Goal: Task Accomplishment & Management: Manage account settings

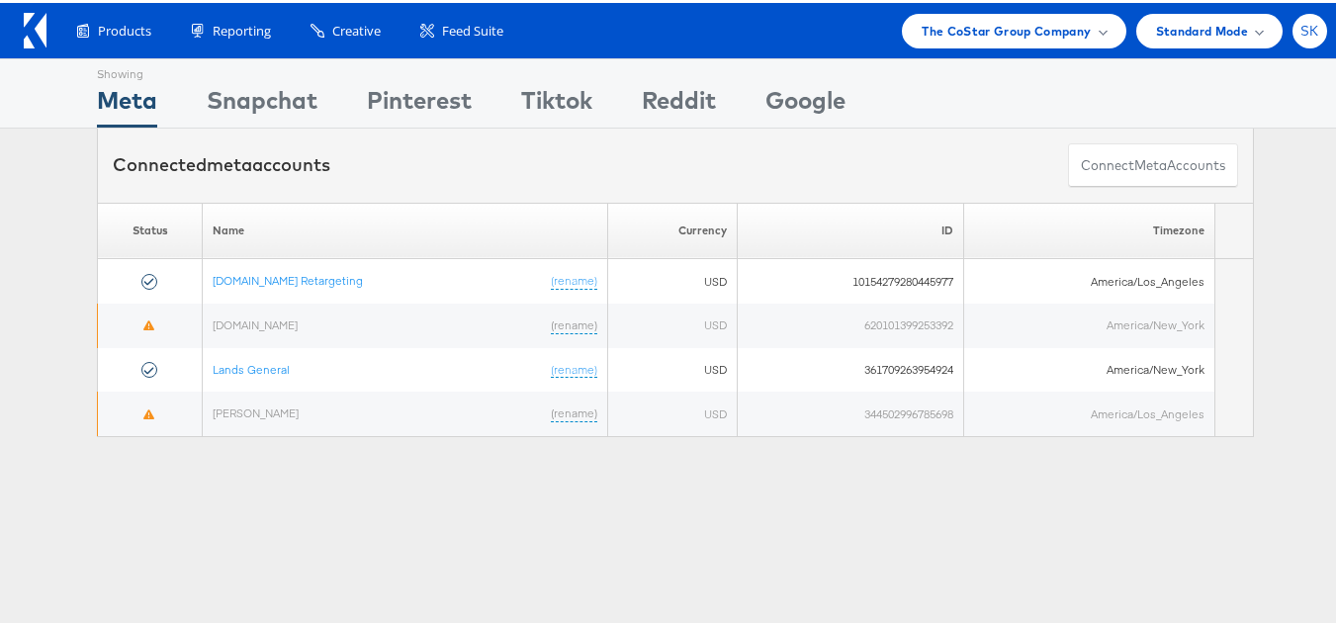
click at [1309, 34] on div "SK" at bounding box center [1310, 28] width 35 height 35
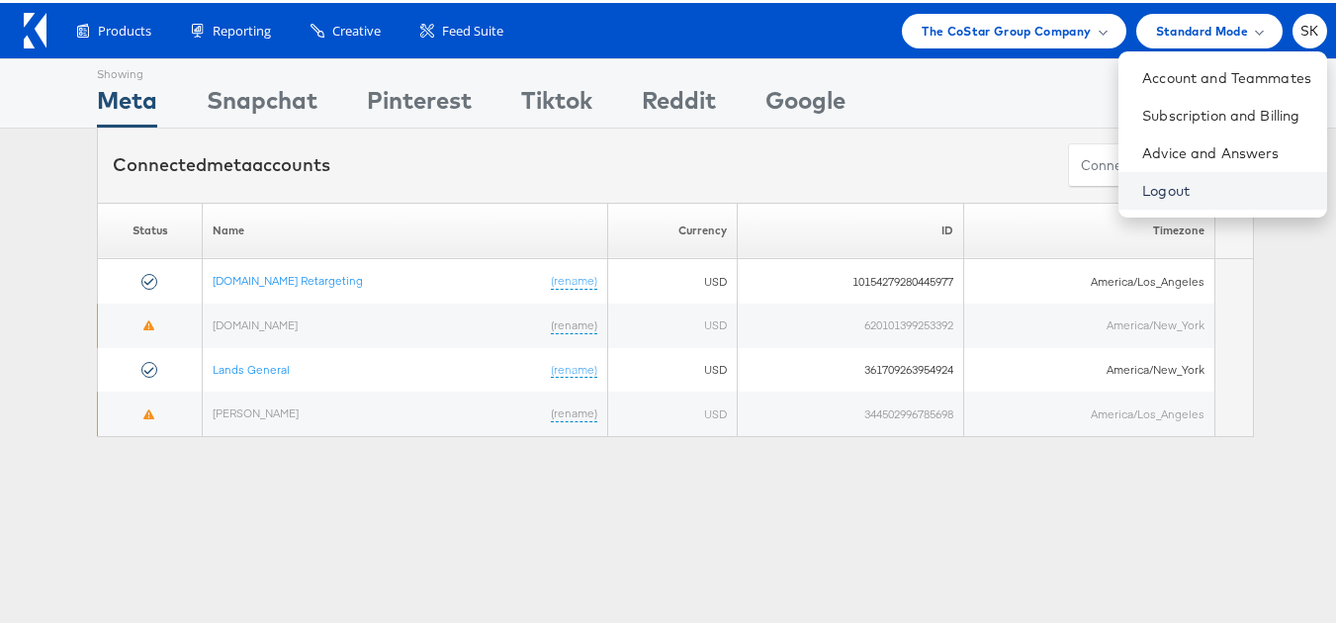
click at [1143, 193] on link "Logout" at bounding box center [1227, 188] width 169 height 20
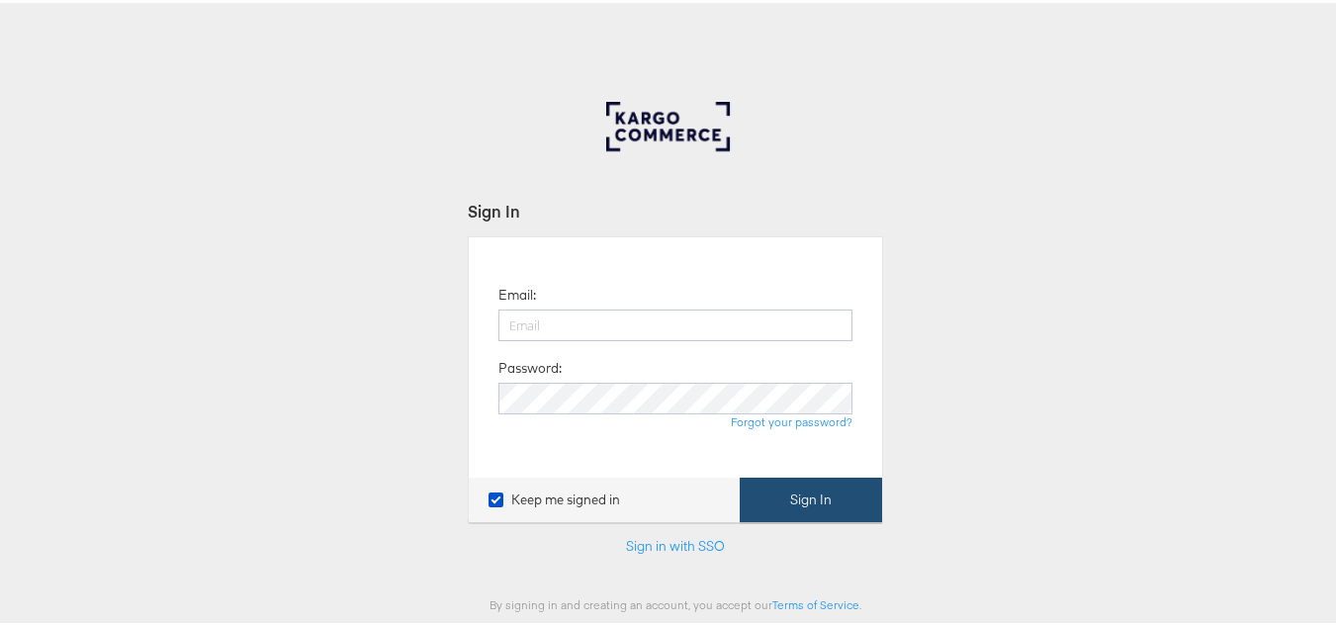
type input "[PERSON_NAME][EMAIL_ADDRESS][DOMAIN_NAME]"
click at [827, 503] on button "Sign In" at bounding box center [811, 497] width 142 height 45
